Goal: Task Accomplishment & Management: Manage account settings

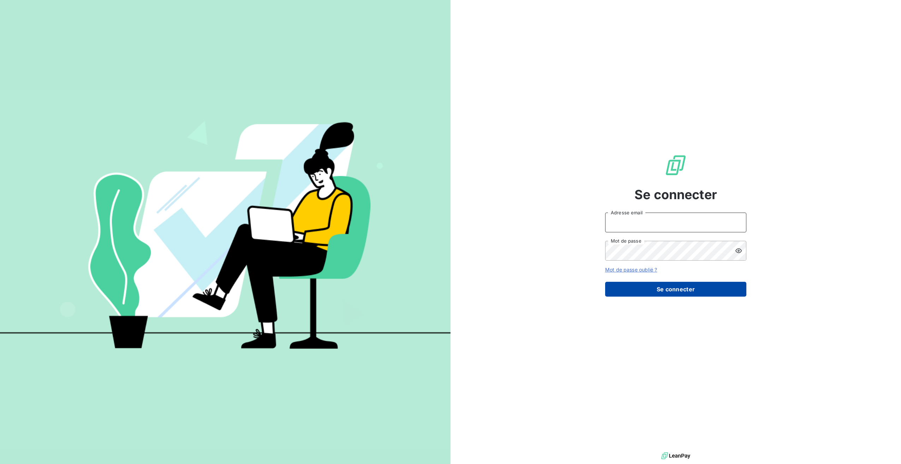
type input "[PERSON_NAME][EMAIL_ADDRESS][DOMAIN_NAME]"
click at [679, 290] on button "Se connecter" at bounding box center [675, 289] width 141 height 15
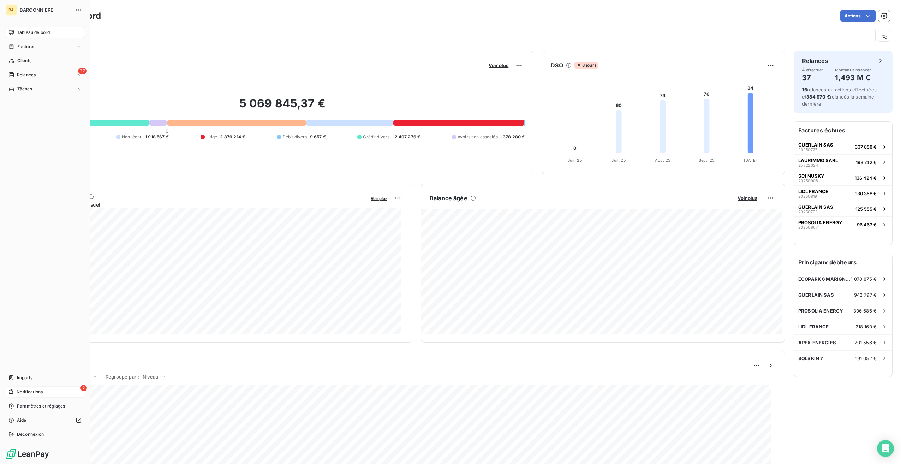
click at [20, 389] on span "Notifications" at bounding box center [30, 392] width 26 height 6
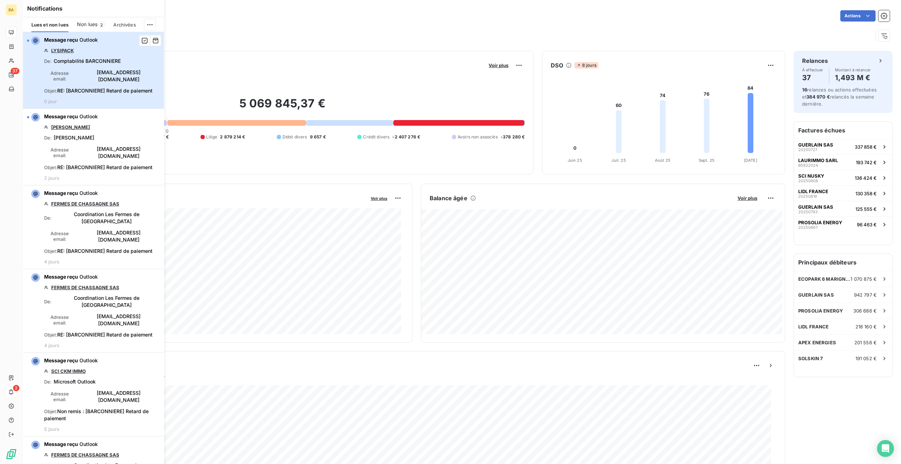
click at [92, 76] on div "Message reçu Outlook LYSIPACK De : Comptabilité BARCONNIERE Adresse email : [EM…" at bounding box center [102, 70] width 116 height 68
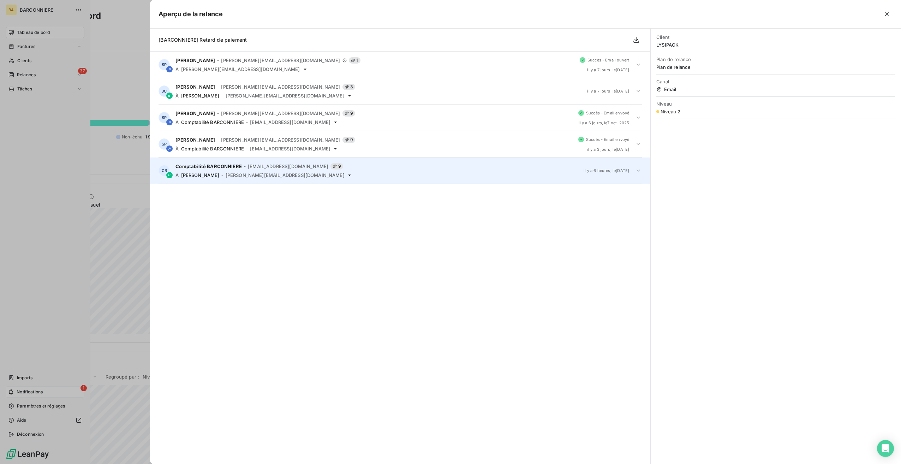
click at [228, 172] on span "[PERSON_NAME][EMAIL_ADDRESS][DOMAIN_NAME]" at bounding box center [285, 175] width 119 height 6
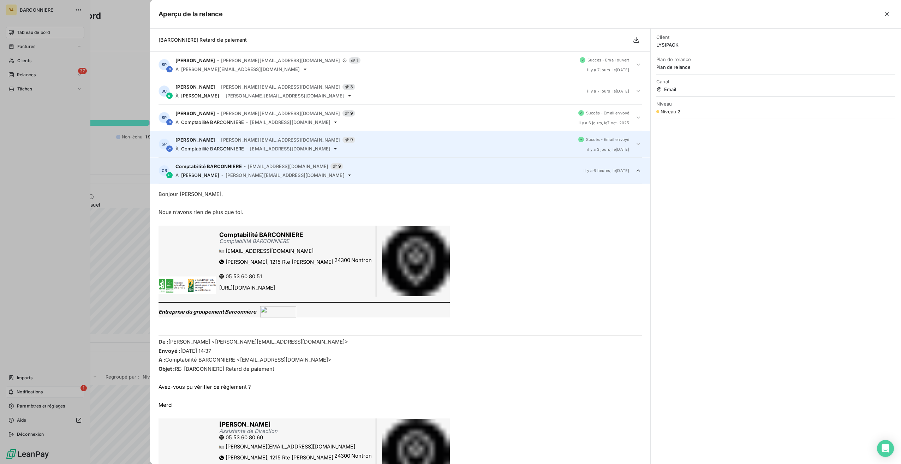
click at [269, 143] on div "[PERSON_NAME] - [PERSON_NAME][EMAIL_ADDRESS][DOMAIN_NAME] 9" at bounding box center [373, 140] width 397 height 6
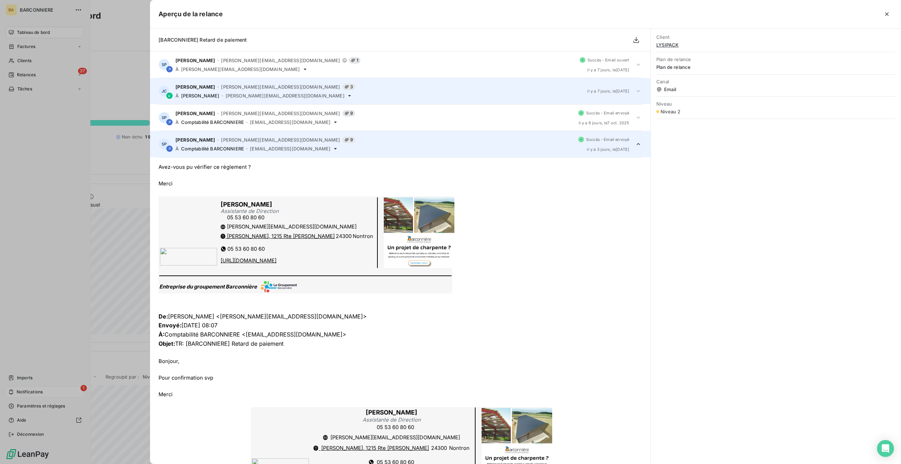
click at [247, 88] on span "[PERSON_NAME][EMAIL_ADDRESS][DOMAIN_NAME]" at bounding box center [280, 87] width 119 height 6
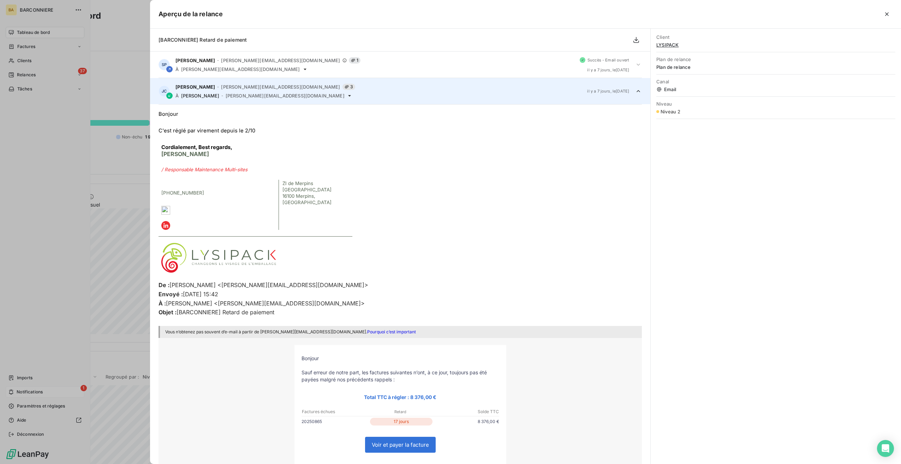
click at [887, 15] on icon "button" at bounding box center [886, 14] width 7 height 7
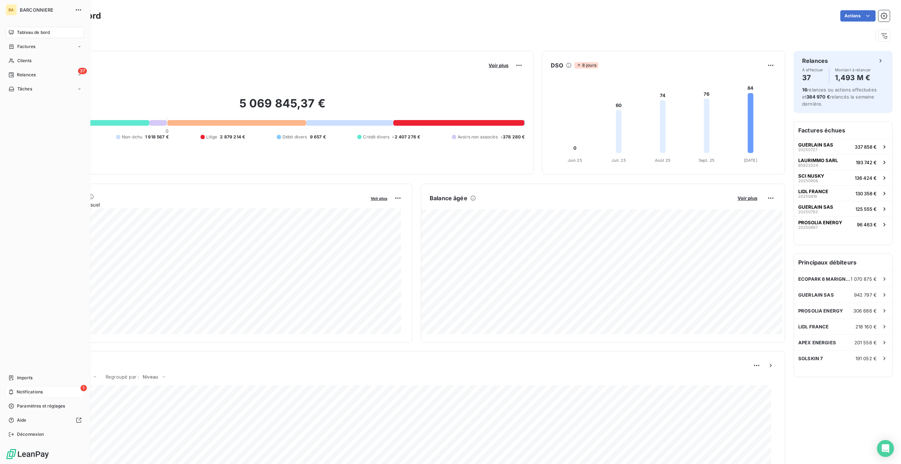
click at [36, 390] on span "Notifications" at bounding box center [30, 392] width 26 height 6
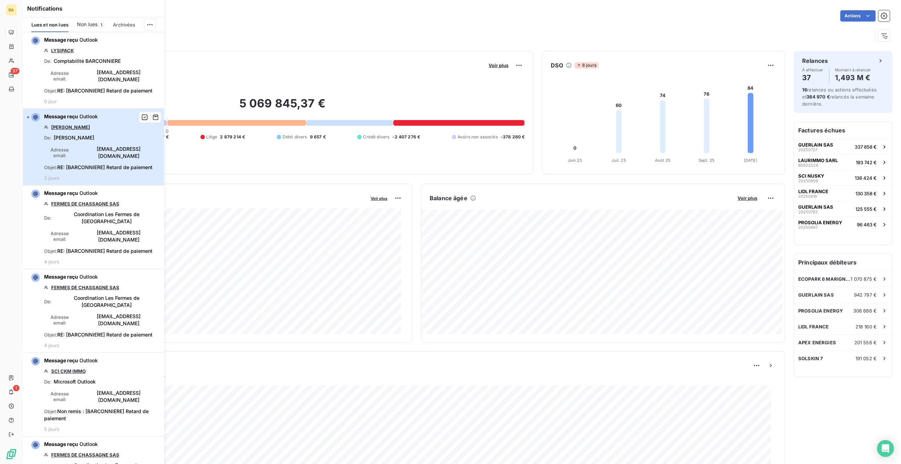
click at [77, 133] on div "Message reçu Outlook [PERSON_NAME] De : [PERSON_NAME] Adresse email : [EMAIL_AD…" at bounding box center [102, 147] width 116 height 68
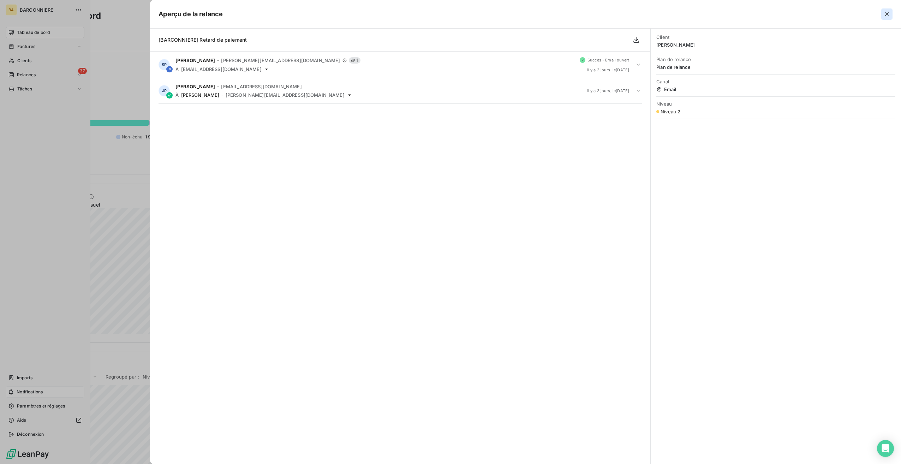
click at [887, 15] on icon "button" at bounding box center [887, 14] width 4 height 4
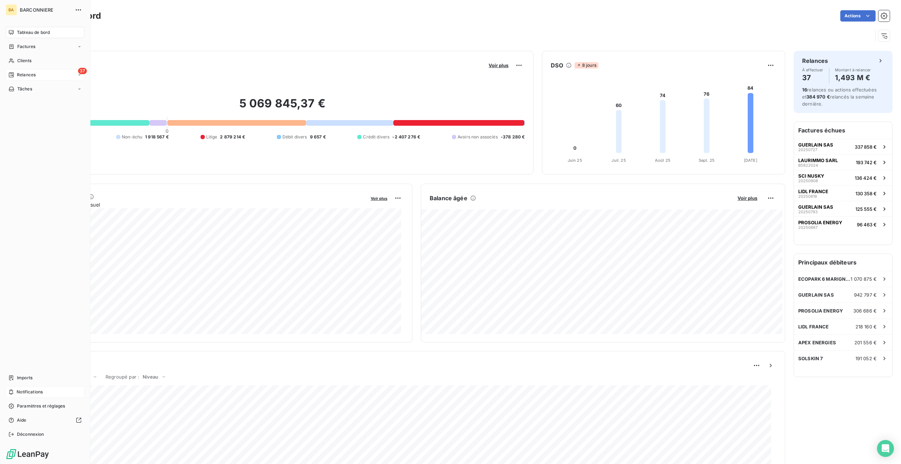
click at [24, 73] on span "Relances" at bounding box center [26, 75] width 19 height 6
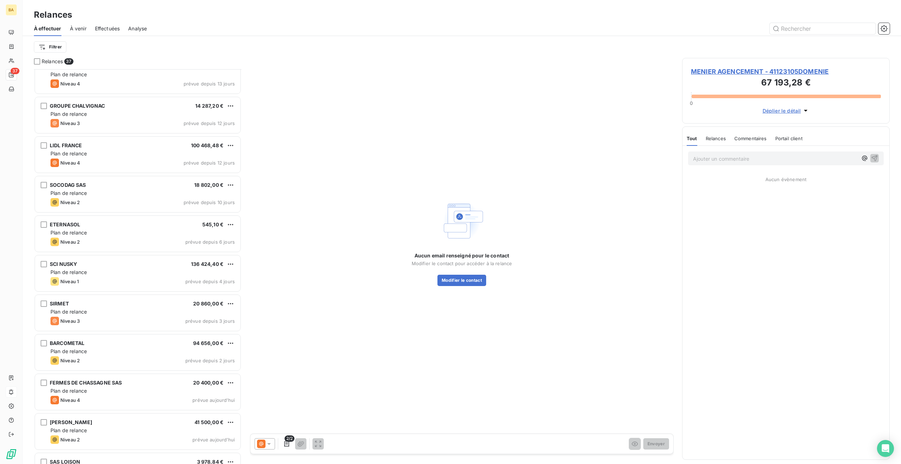
scroll to position [1068, 0]
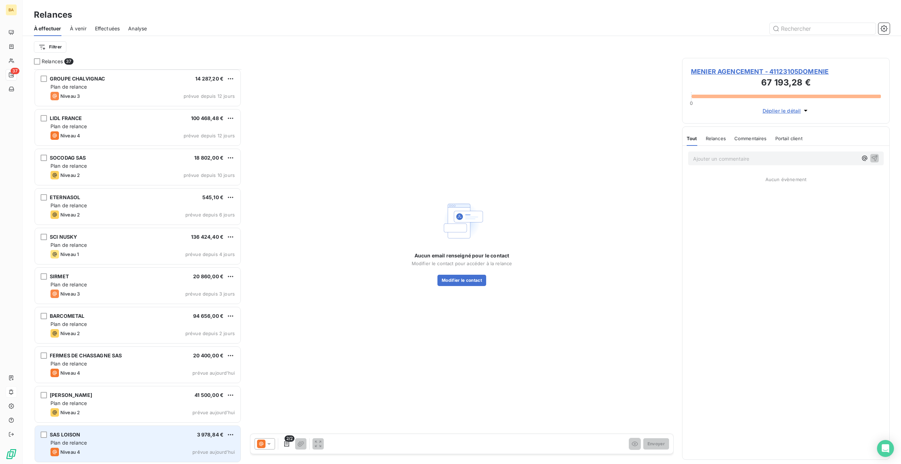
click at [91, 444] on div "Plan de relance" at bounding box center [142, 442] width 184 height 7
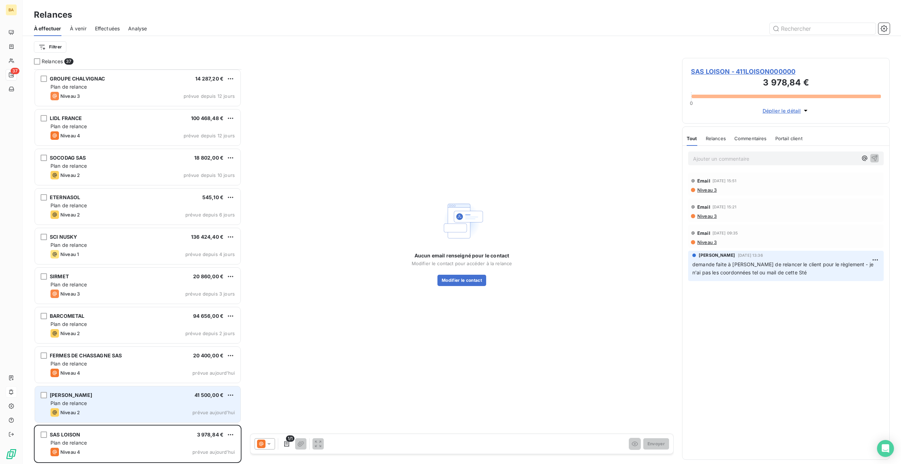
click at [132, 398] on div "[PERSON_NAME] Arien 41 500,00 € Plan de relance Niveau 2 prévue [DATE]" at bounding box center [137, 404] width 205 height 36
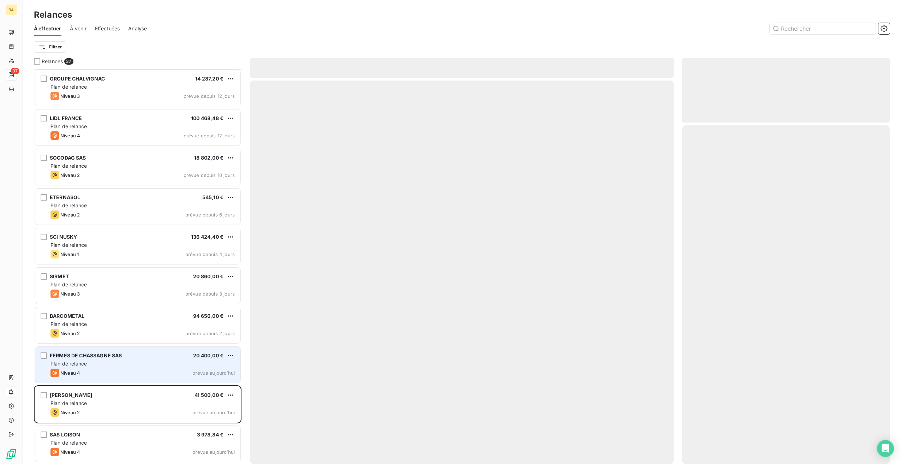
click at [135, 358] on div "FERMES DE CHASSAGNE SAS 20 400,00 €" at bounding box center [142, 355] width 184 height 6
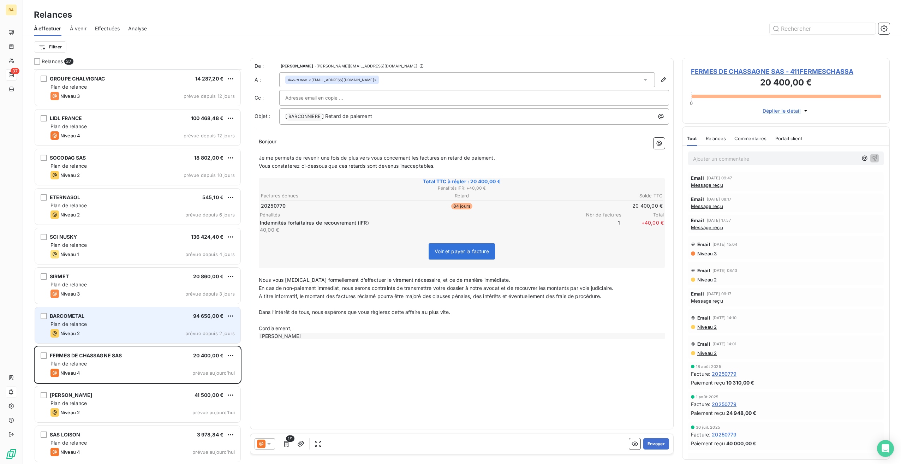
click at [115, 329] on div "Niveau 2 prévue depuis 2 jours" at bounding box center [142, 333] width 184 height 8
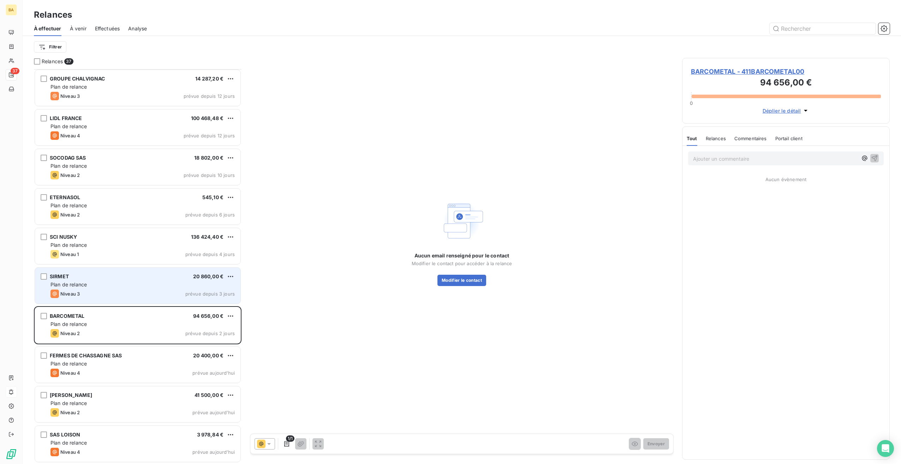
click at [122, 286] on div "Plan de relance" at bounding box center [142, 284] width 184 height 7
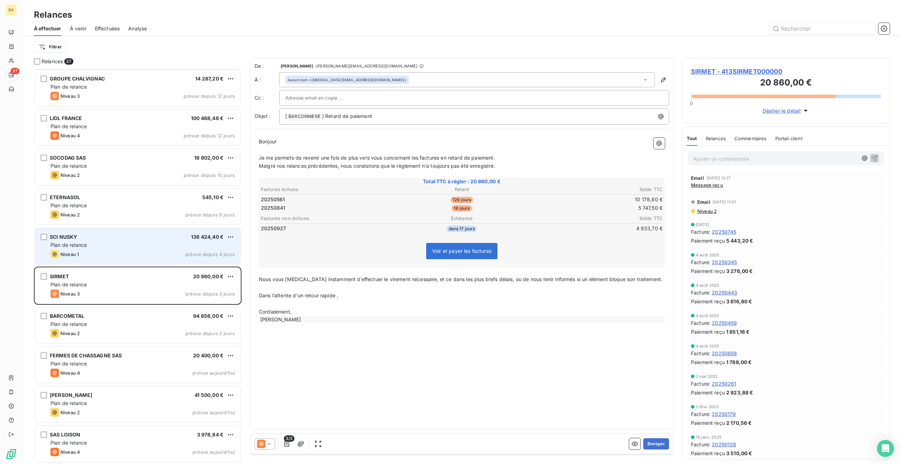
click at [124, 254] on div "Niveau 1 prévue depuis 4 jours" at bounding box center [142, 254] width 184 height 8
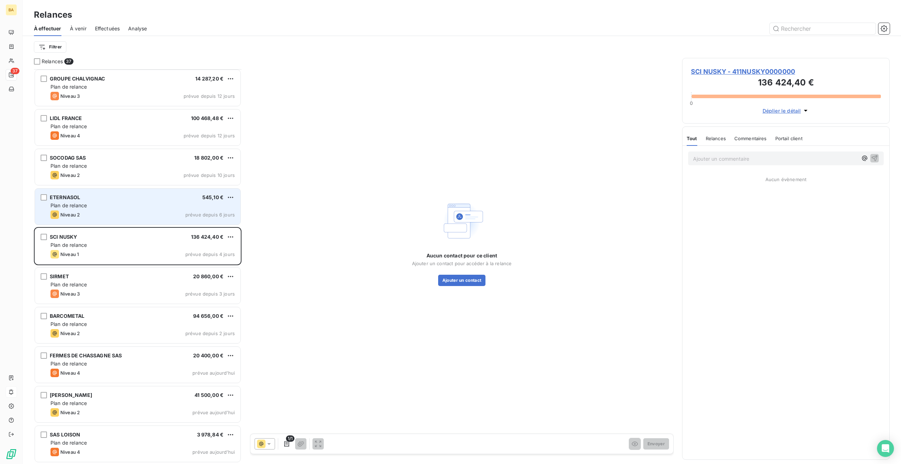
click at [129, 215] on div "Niveau 2 prévue depuis 6 jours" at bounding box center [142, 214] width 184 height 8
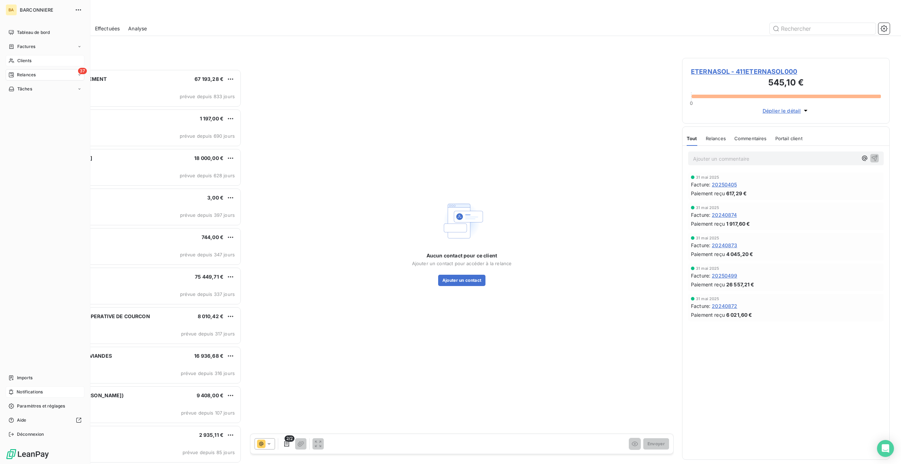
click at [20, 60] on span "Clients" at bounding box center [24, 61] width 14 height 6
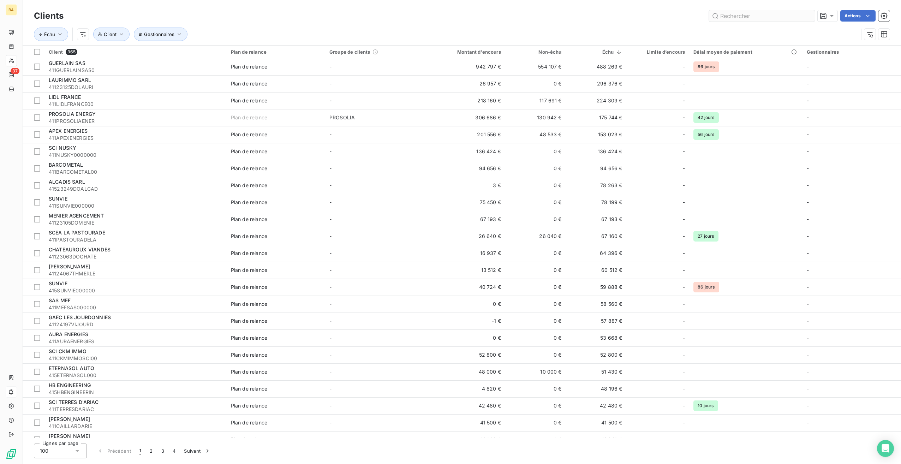
click at [762, 15] on input "text" at bounding box center [762, 15] width 106 height 11
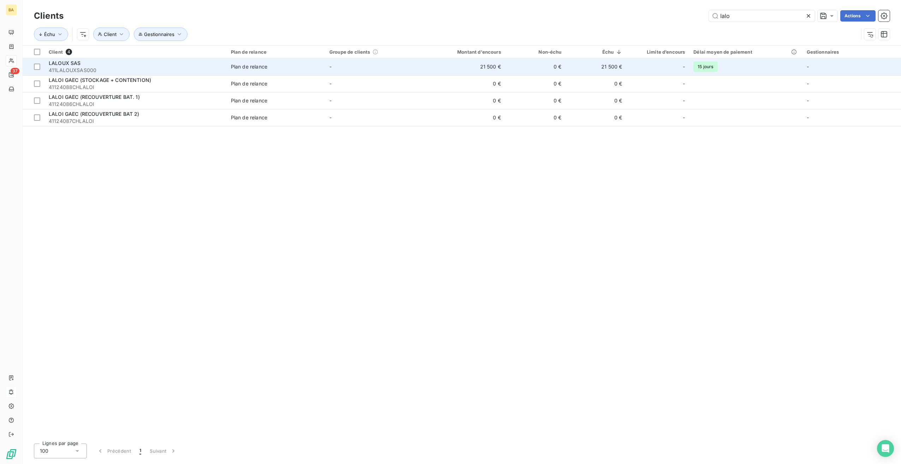
type input "lalo"
click at [88, 64] on div "LALOUX SAS" at bounding box center [136, 63] width 174 height 7
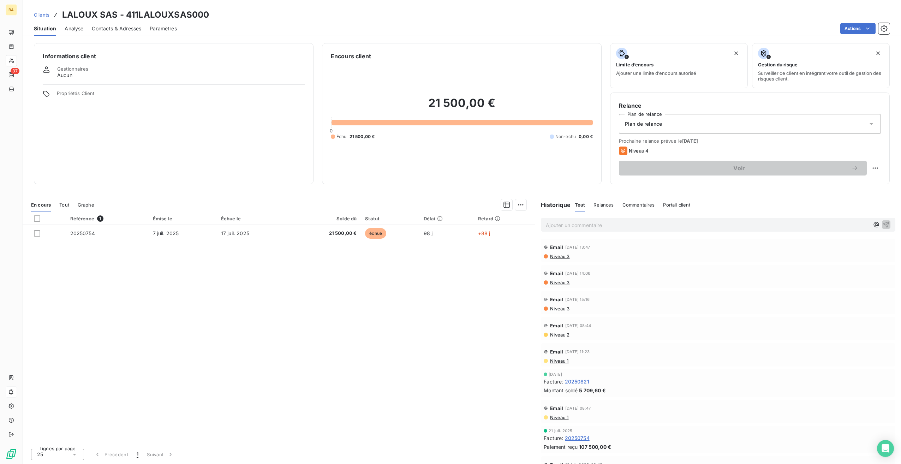
click at [639, 228] on p "Ajouter un commentaire ﻿" at bounding box center [707, 225] width 323 height 9
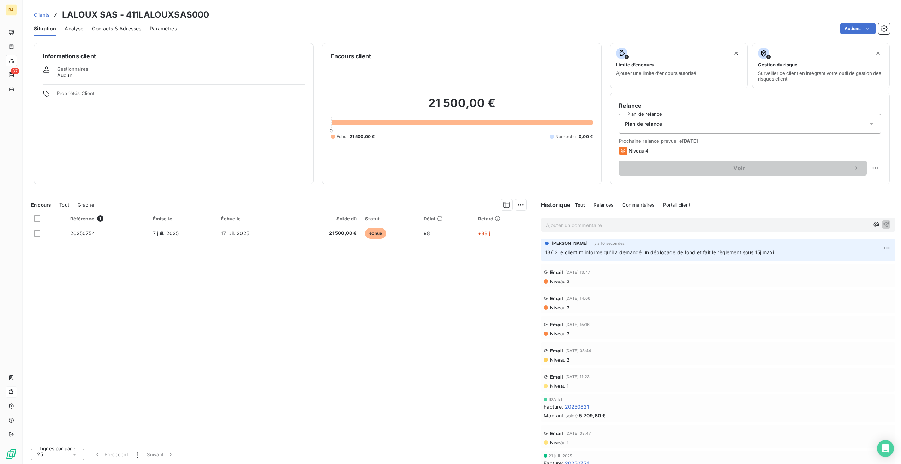
click at [567, 251] on span "13/12 le client m'informe qu'il a demandé un déblocage de fond et fait le règle…" at bounding box center [659, 252] width 229 height 6
click at [556, 252] on span "13/12 le client m'informe qu'il a demandé un déblocage de fond et fait le règle…" at bounding box center [659, 252] width 229 height 6
click at [557, 253] on span "13/12 le client m'informe qu'il a demandé un déblocage de fond et fait le règle…" at bounding box center [659, 252] width 229 height 6
click at [556, 253] on span "13/12 le client m'informe qu'il a demandé un déblocage de fond et fait le règle…" at bounding box center [659, 252] width 229 height 6
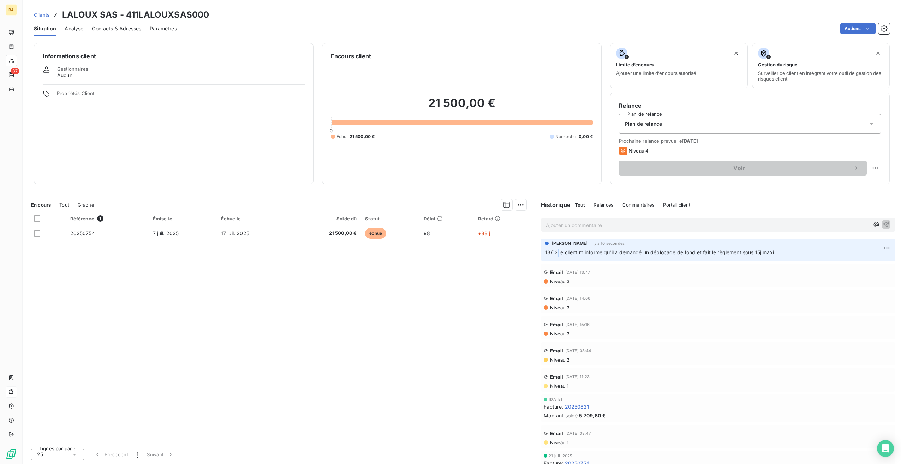
click at [556, 253] on span "13/12 le client m'informe qu'il a demandé un déblocage de fond et fait le règle…" at bounding box center [659, 252] width 229 height 6
click at [884, 247] on html "BA 37 Clients LALOUX SAS - 411LALOUXSAS000 Situation Analyse Contacts & Adresse…" at bounding box center [450, 232] width 901 height 464
click at [744, 253] on html "BA 37 Clients LALOUX SAS - 411LALOUXSAS000 Situation Analyse Contacts & Adresse…" at bounding box center [450, 232] width 901 height 464
drag, startPoint x: 784, startPoint y: 251, endPoint x: 542, endPoint y: 253, distance: 242.5
click at [542, 253] on div "[PERSON_NAME] il y a 16 secondes 13/12 le client m'informe qu'il a demandé un d…" at bounding box center [718, 250] width 354 height 22
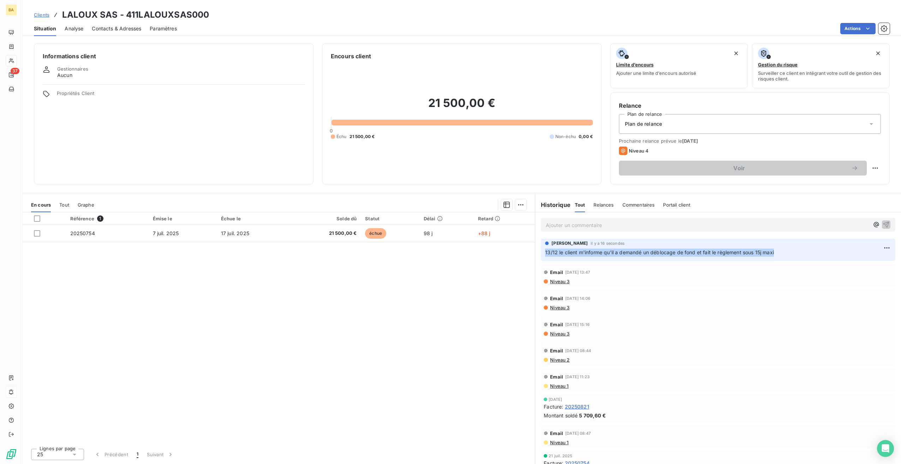
drag, startPoint x: 542, startPoint y: 253, endPoint x: 593, endPoint y: 251, distance: 51.2
copy span "13/12 le client m'informe qu'il a demandé un déblocage de fond et fait le règle…"
click at [883, 250] on html "BA 37 Clients LALOUX SAS - 411LALOUXSAS000 Situation Analyse Contacts & Adresse…" at bounding box center [450, 232] width 901 height 464
click at [865, 276] on div "Supprimer" at bounding box center [865, 275] width 40 height 11
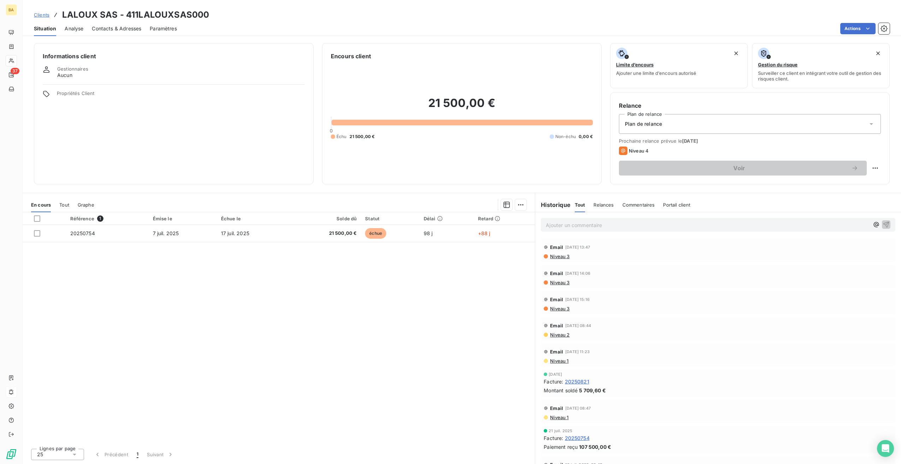
click at [573, 225] on p "Ajouter un commentaire ﻿" at bounding box center [707, 225] width 323 height 9
click at [557, 225] on span "13/12 le client m'informe qu'il a demandé un déblocage de fond et fait le règle…" at bounding box center [660, 224] width 229 height 6
click at [787, 224] on p "13/10 le client m'informe qu'il a demandé un déblocage de fond et fait le règle…" at bounding box center [707, 225] width 323 height 8
click at [882, 223] on icon "button" at bounding box center [885, 224] width 7 height 7
